Goal: Task Accomplishment & Management: Manage account settings

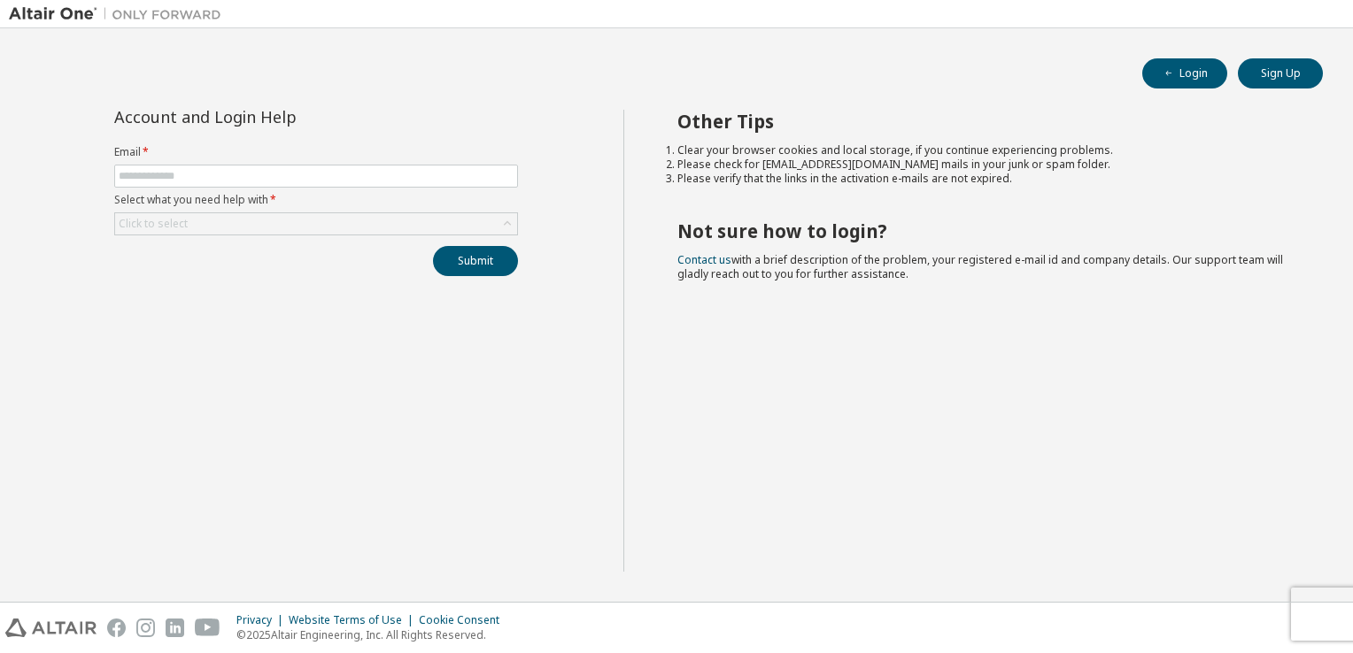
type input "**********"
click at [212, 220] on div "Click to select" at bounding box center [316, 223] width 402 height 21
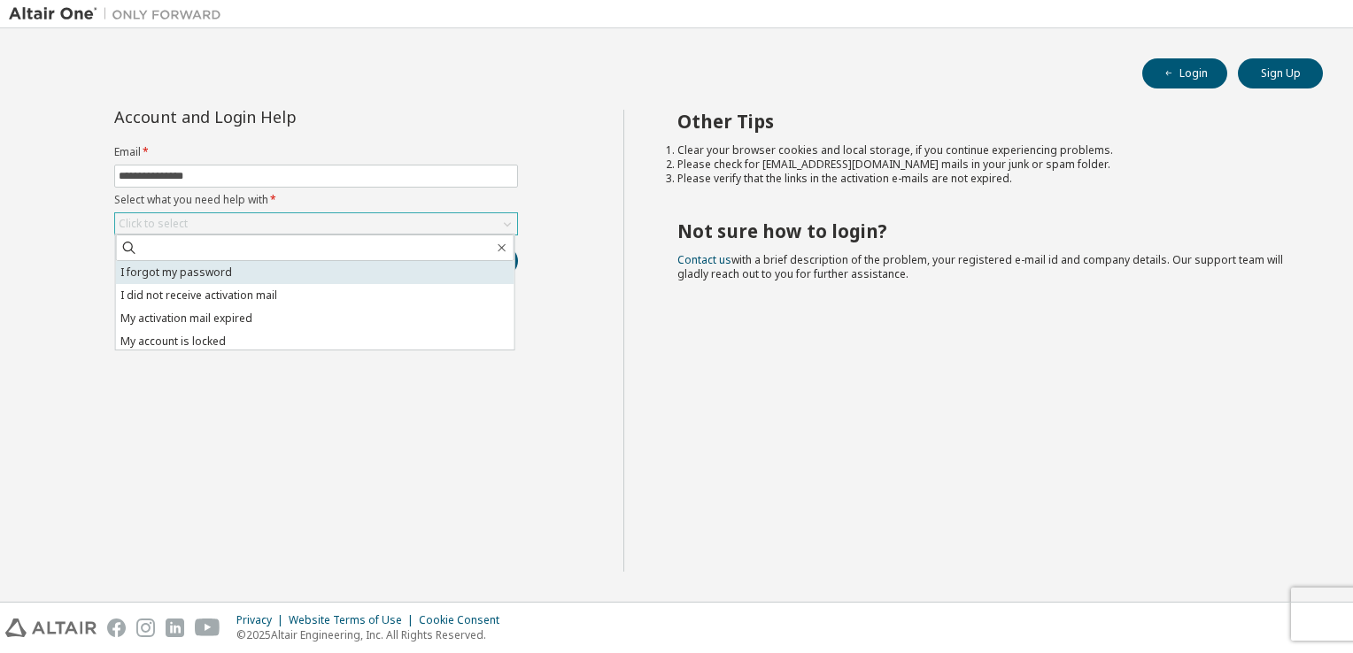
click at [200, 274] on li "I forgot my password" at bounding box center [315, 272] width 398 height 23
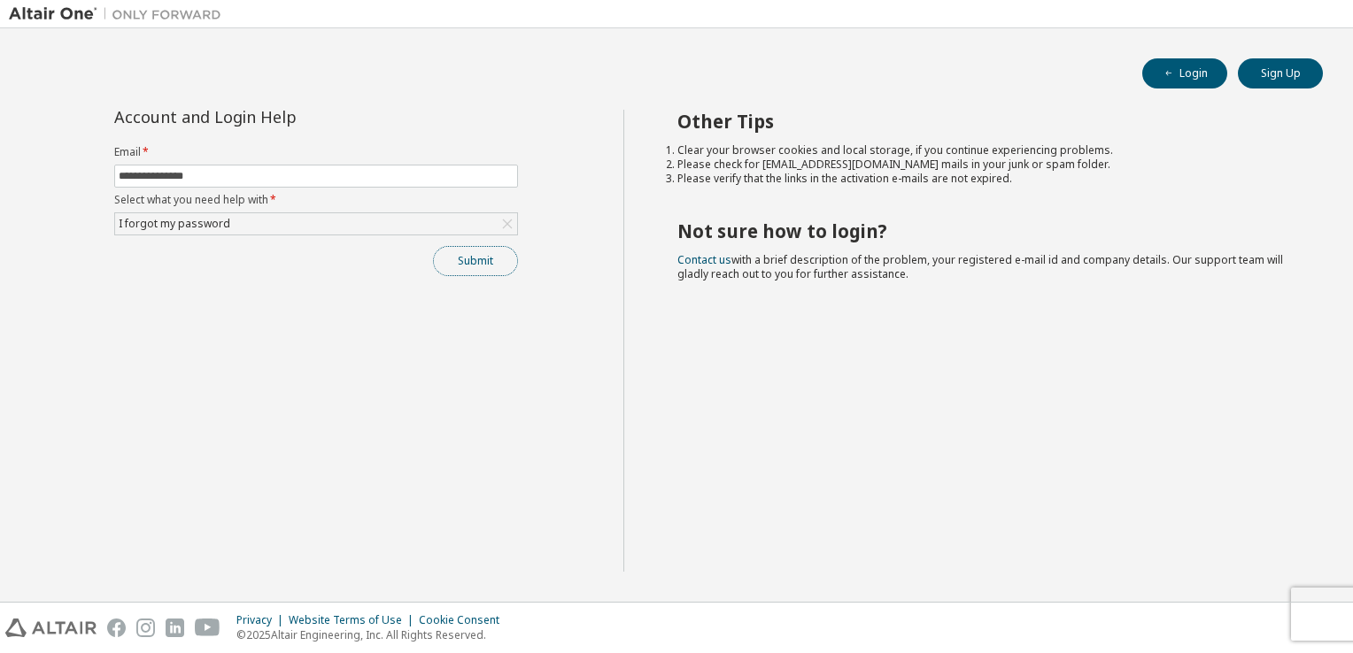
click at [459, 259] on button "Submit" at bounding box center [475, 261] width 85 height 30
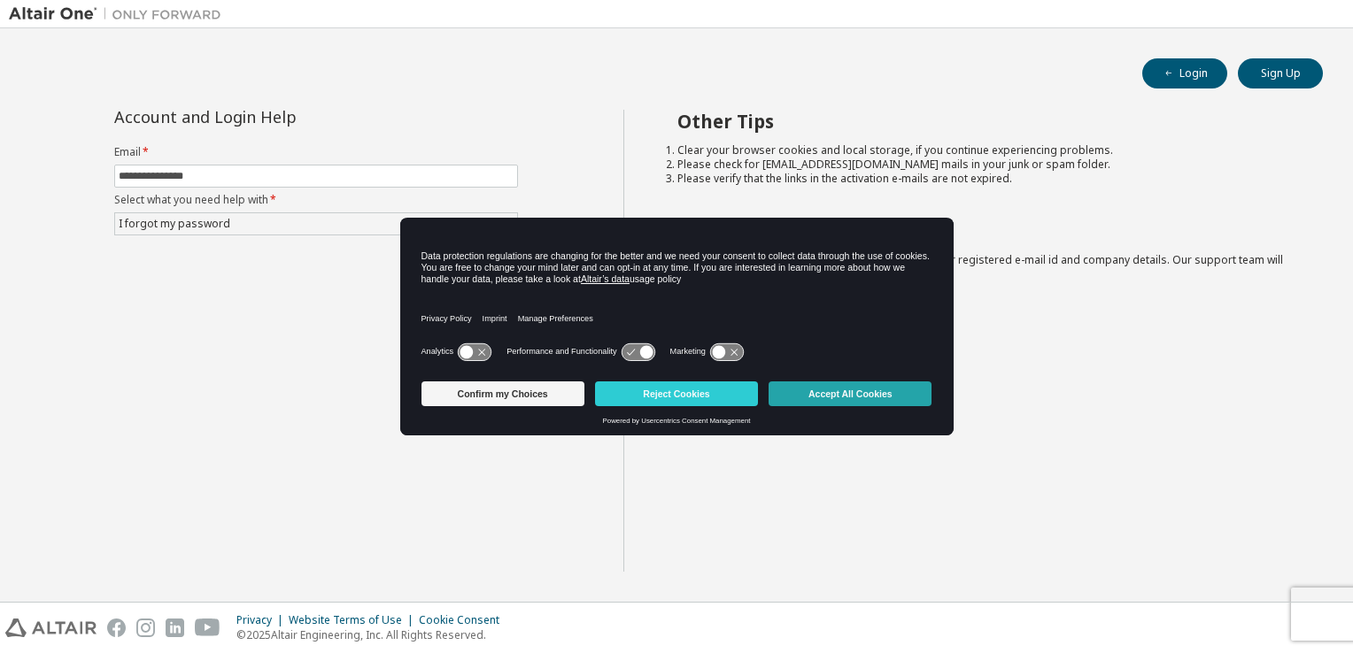
click at [829, 390] on button "Accept All Cookies" at bounding box center [849, 394] width 163 height 25
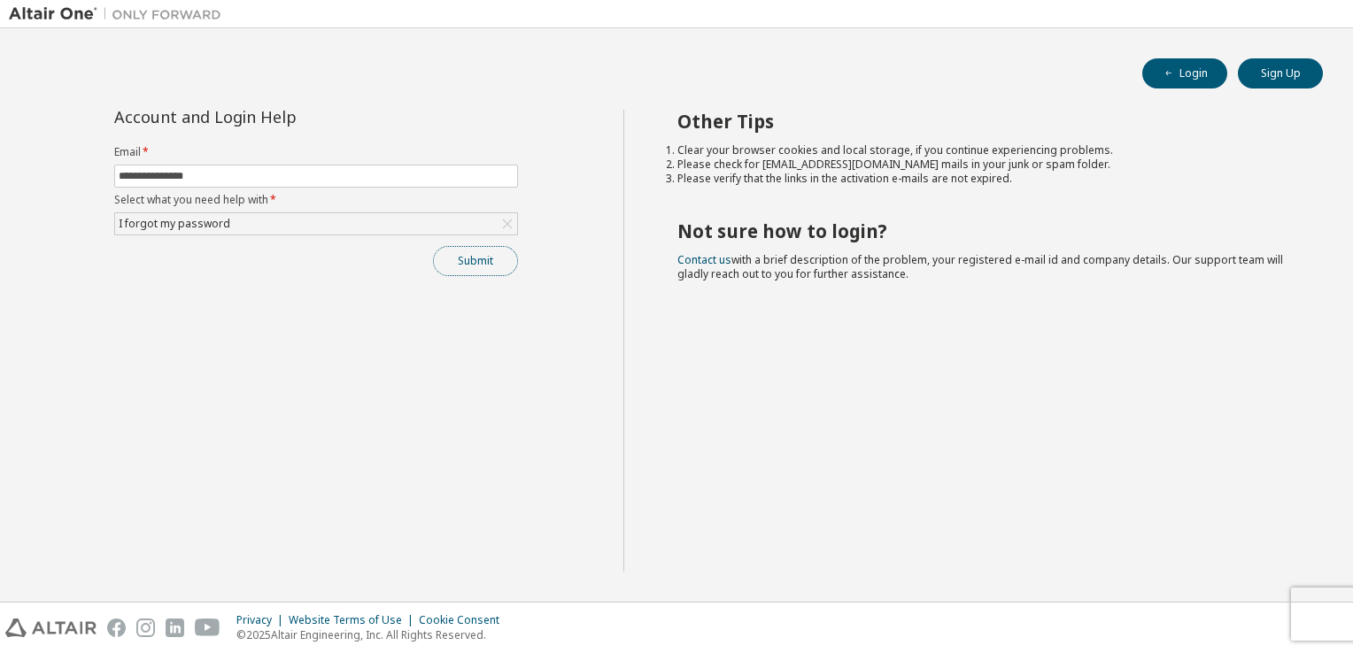
click at [475, 255] on button "Submit" at bounding box center [475, 261] width 85 height 30
